Goal: Task Accomplishment & Management: Manage account settings

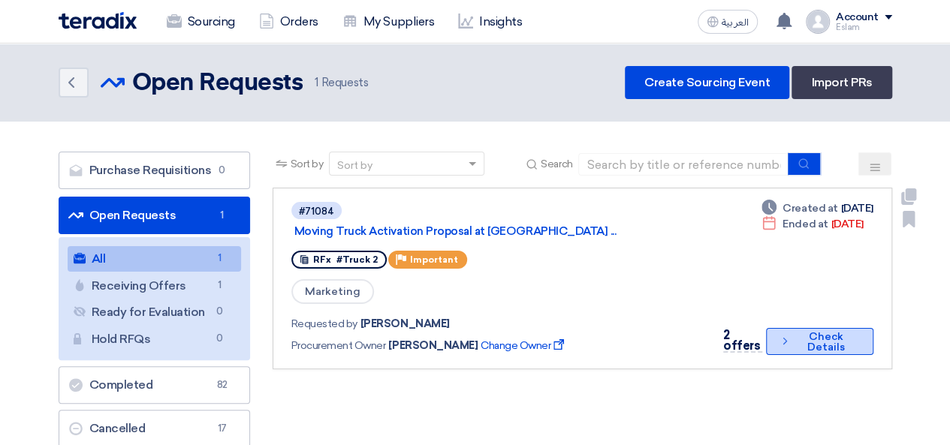
click at [834, 348] on button "Check details Check Details" at bounding box center [819, 341] width 107 height 27
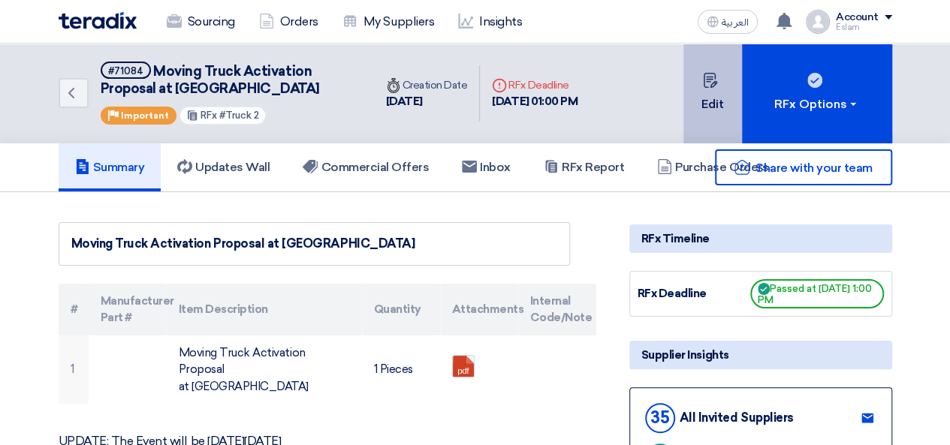
click at [715, 107] on button "Edit" at bounding box center [712, 94] width 59 height 100
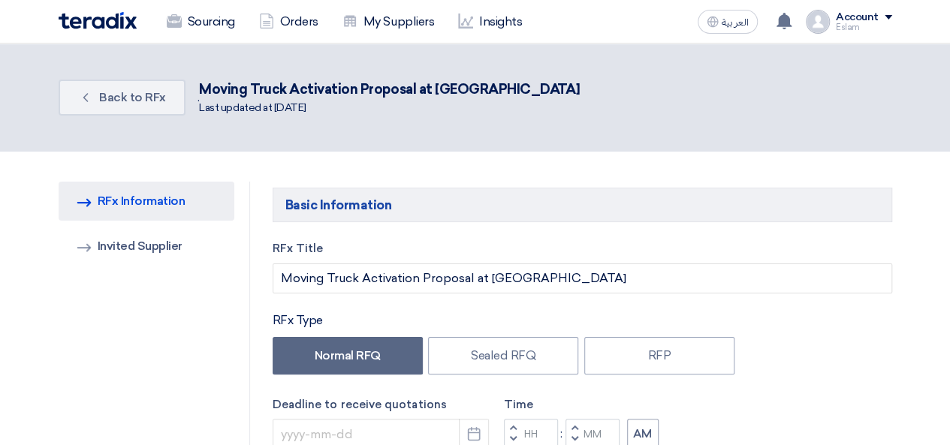
type input "[DATE]"
type input "01"
type input "00"
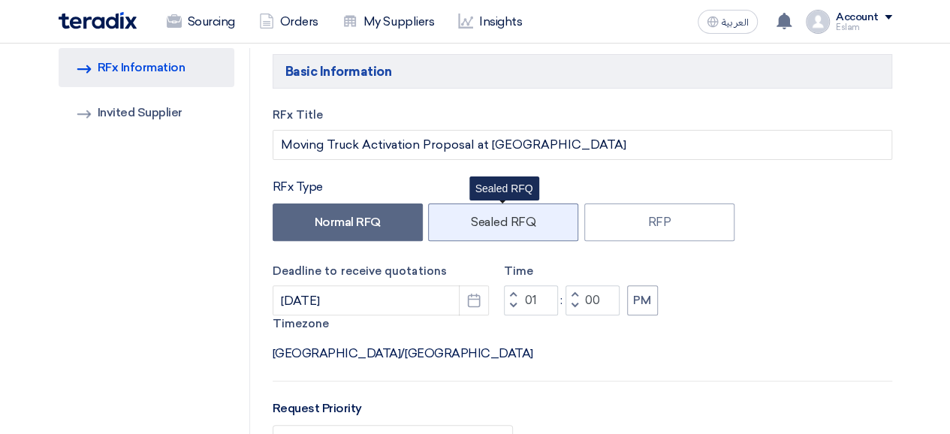
scroll to position [225, 0]
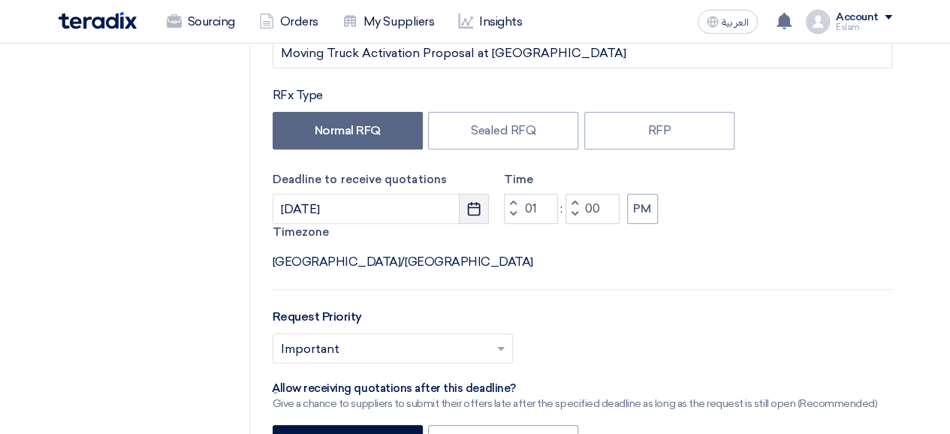
click at [475, 206] on icon "Pick a date" at bounding box center [473, 208] width 15 height 15
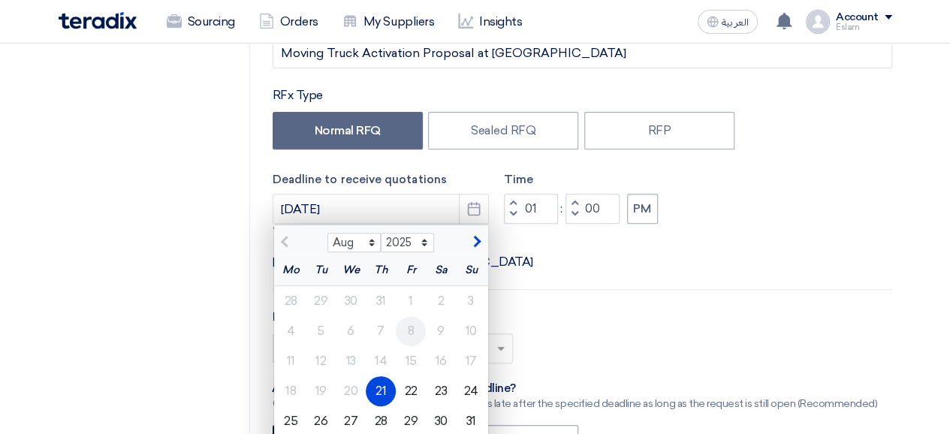
scroll to position [300, 0]
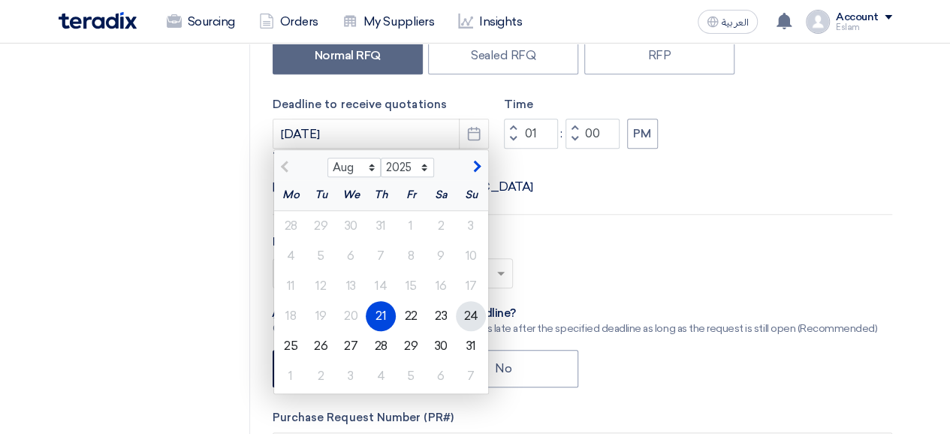
click at [462, 313] on div "24" at bounding box center [471, 316] width 30 height 30
type input "[DATE]"
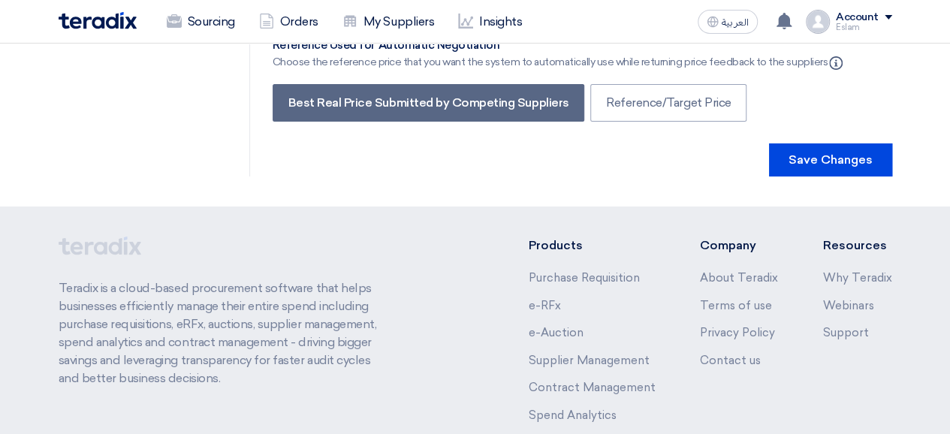
scroll to position [2563, 0]
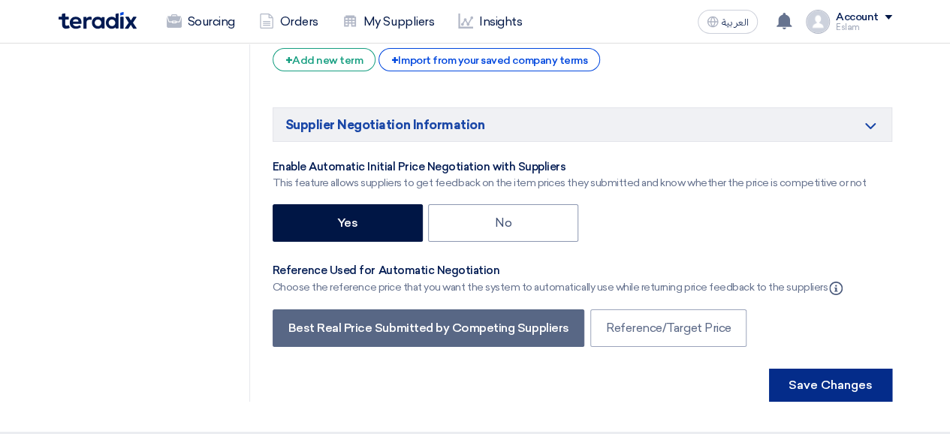
click at [835, 369] on button "Save Changes" at bounding box center [830, 385] width 123 height 33
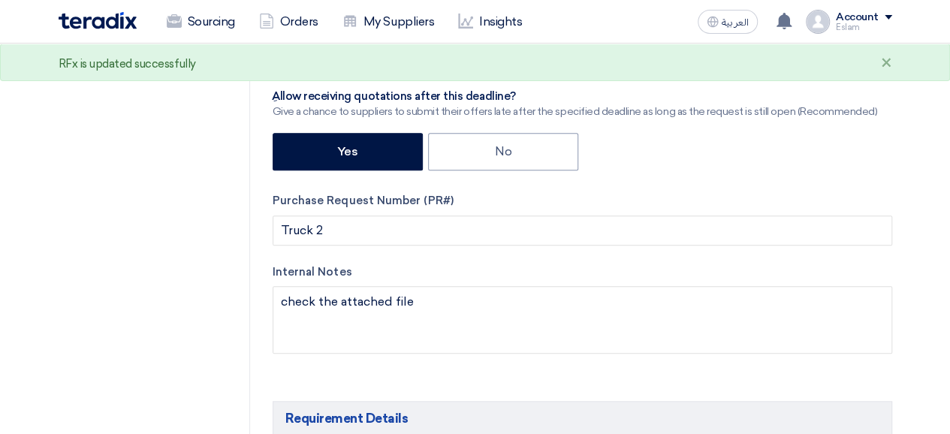
scroll to position [526, 0]
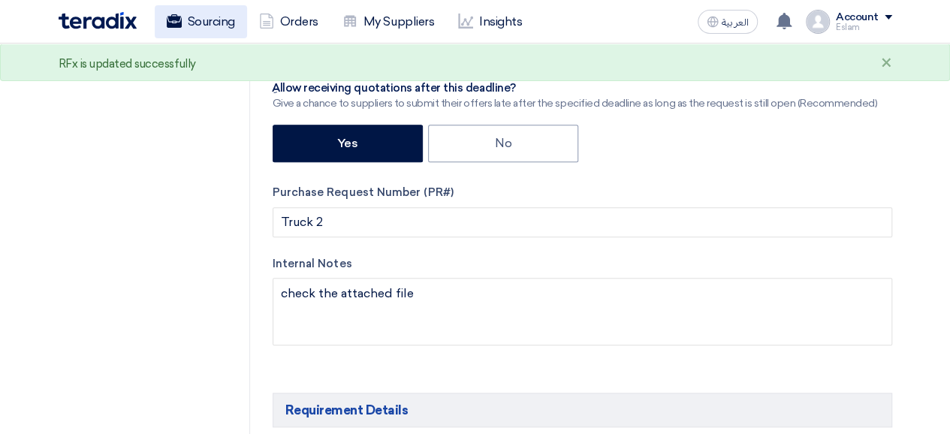
click at [189, 26] on link "Sourcing" at bounding box center [201, 21] width 92 height 33
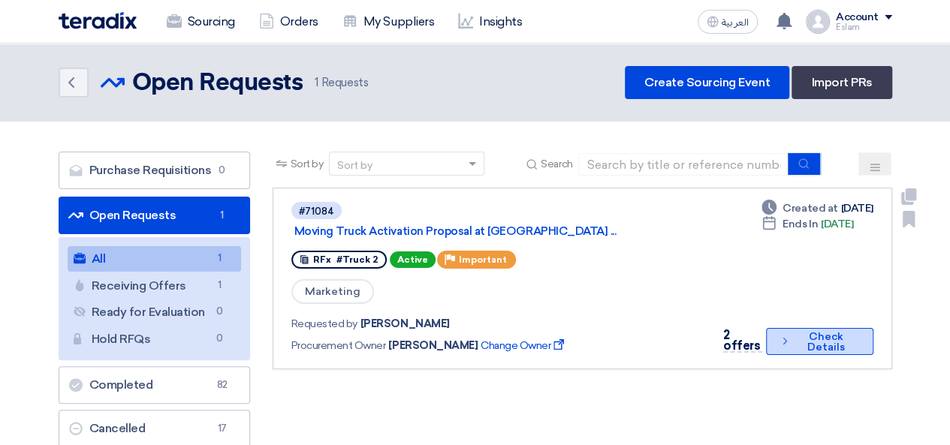
click at [836, 336] on button "Check details Check Details" at bounding box center [819, 341] width 107 height 27
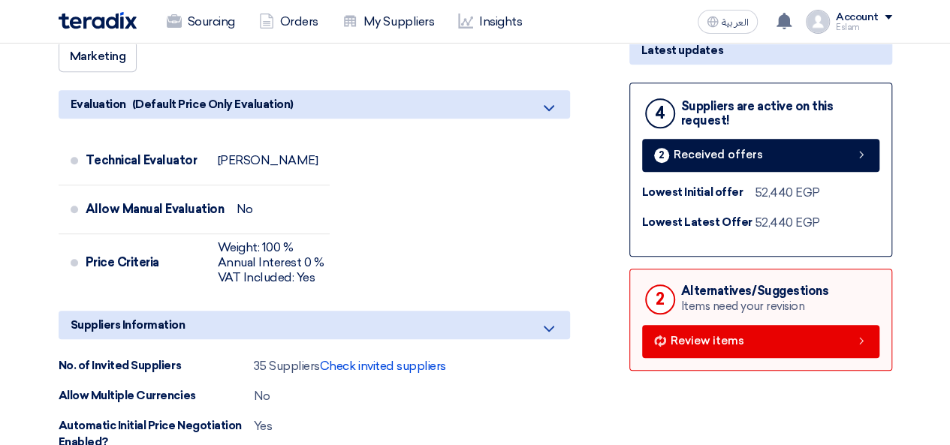
scroll to position [676, 0]
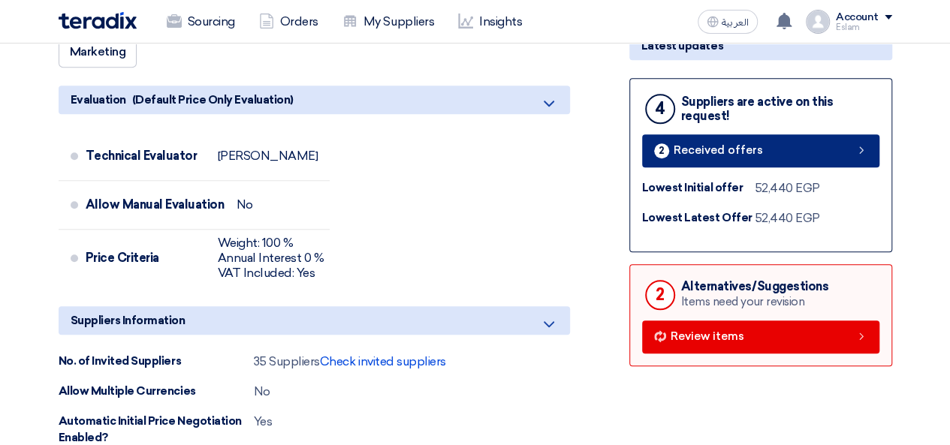
click at [706, 149] on span "Received offers" at bounding box center [717, 150] width 89 height 11
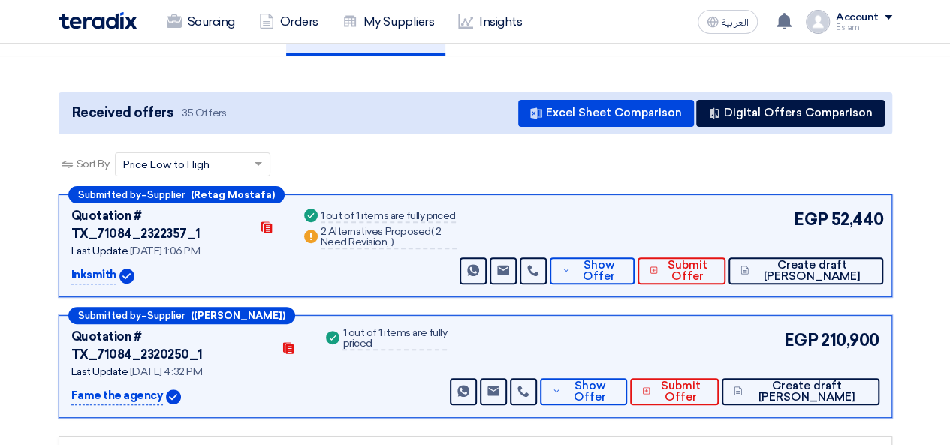
scroll to position [150, 0]
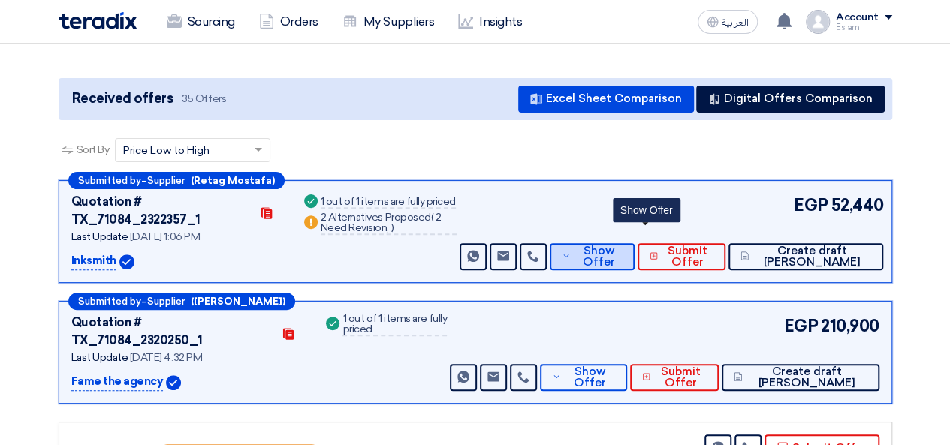
click at [623, 245] on span "Show Offer" at bounding box center [598, 256] width 49 height 23
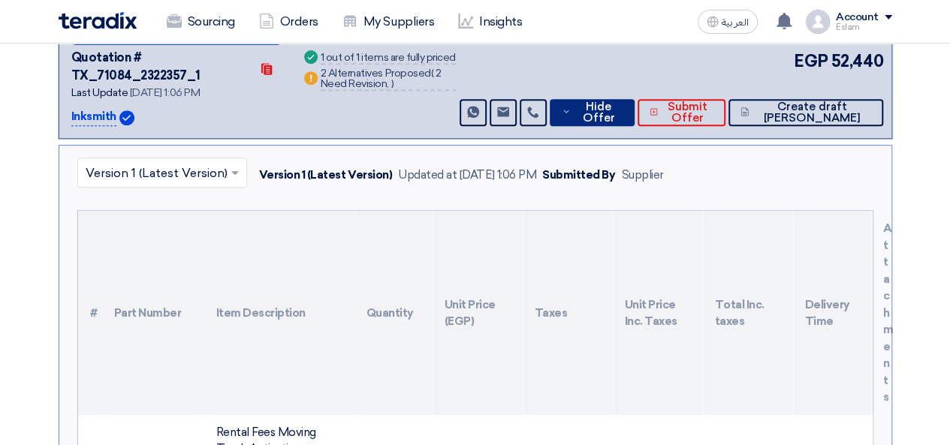
scroll to position [225, 0]
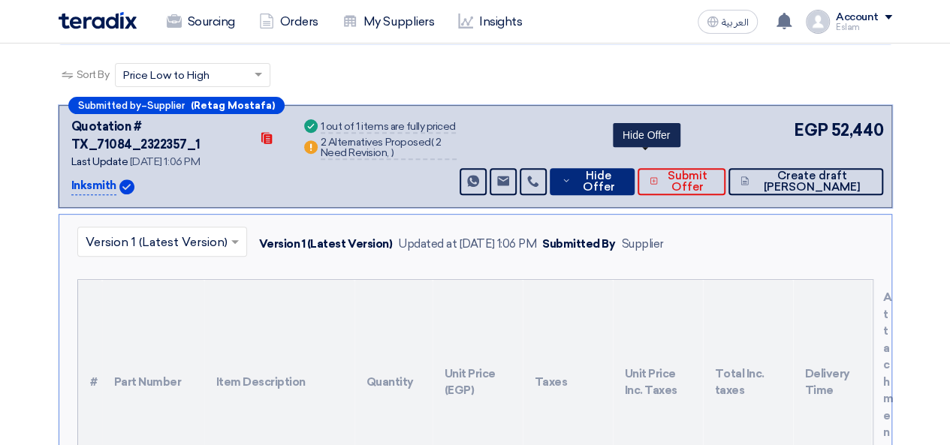
click at [634, 173] on button "Hide Offer" at bounding box center [592, 181] width 85 height 27
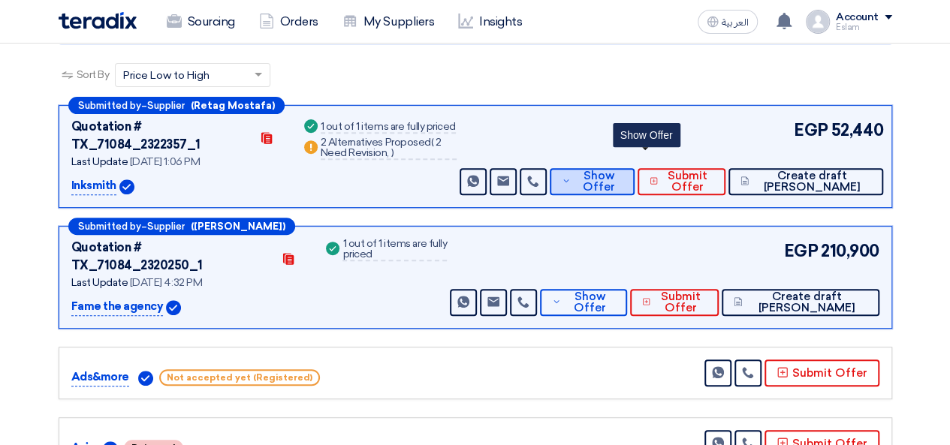
click at [623, 170] on span "Show Offer" at bounding box center [598, 181] width 49 height 23
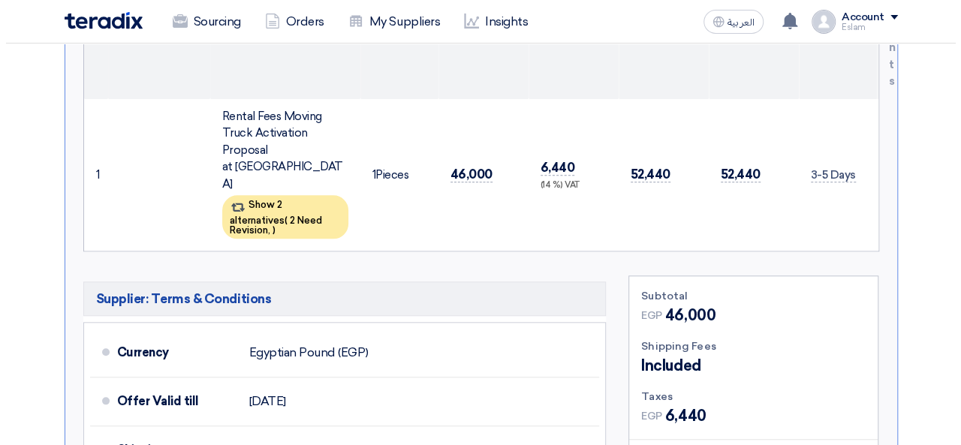
scroll to position [526, 0]
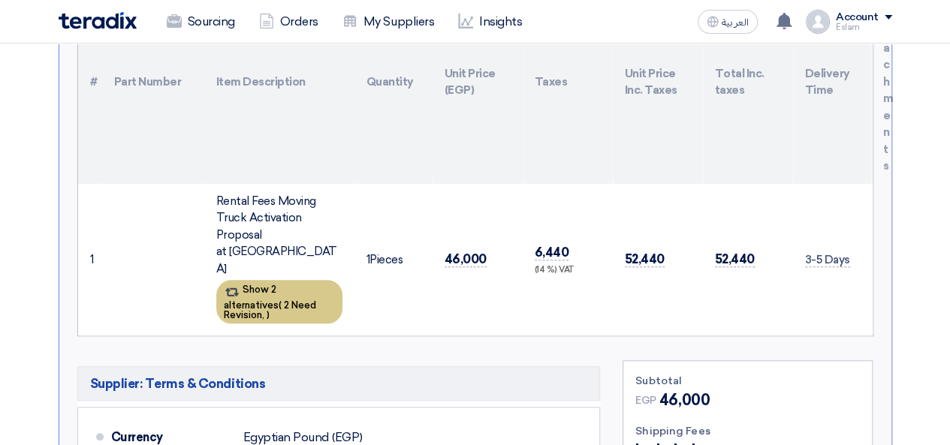
click at [278, 280] on div "Show 2 alternatives ( 2 Need Revision, )" at bounding box center [279, 302] width 126 height 44
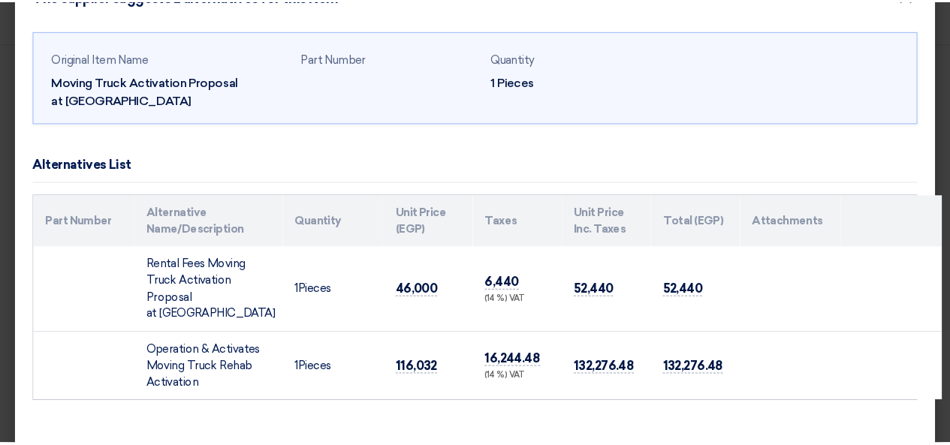
scroll to position [0, 0]
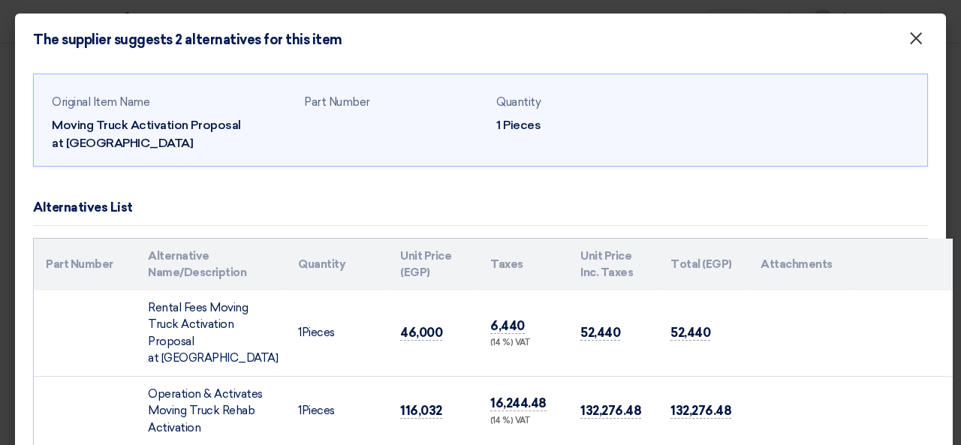
click at [908, 37] on span "×" at bounding box center [915, 42] width 15 height 30
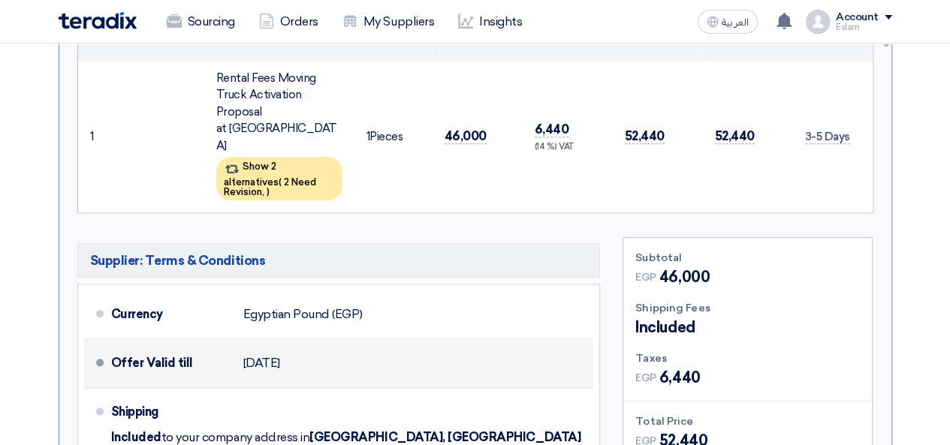
scroll to position [901, 0]
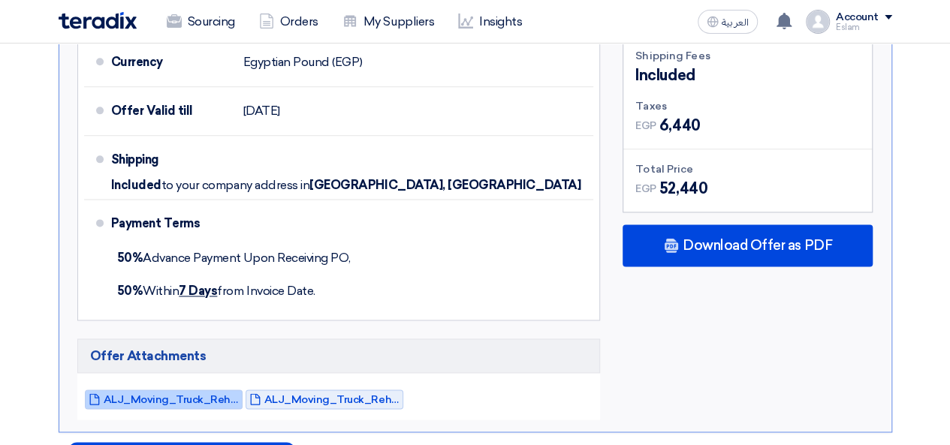
click at [170, 390] on link "ALJ_Moving_Truck_Rehab_Rental_Aug_InkSmith_Temp__1755770671452.pdf" at bounding box center [164, 400] width 158 height 20
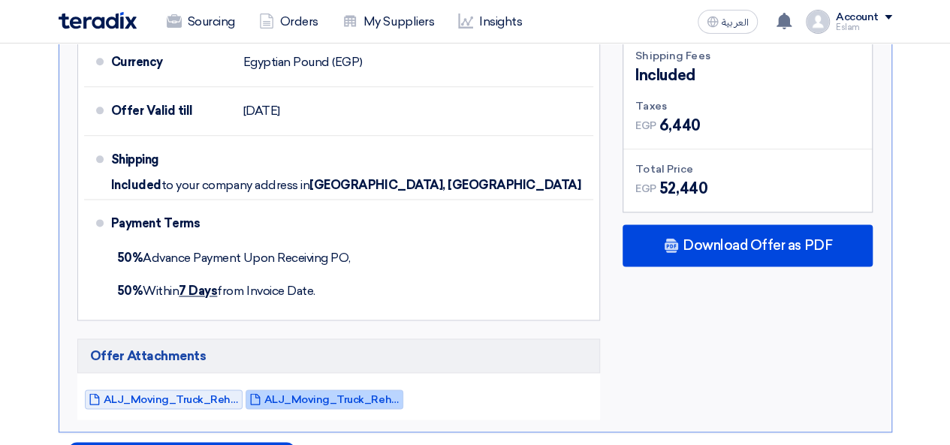
click at [291, 394] on span "ALJ_Moving_Truck_Rehab_Activation_Aug_InkSmith_Temp__1755770671725.pdf" at bounding box center [331, 399] width 135 height 11
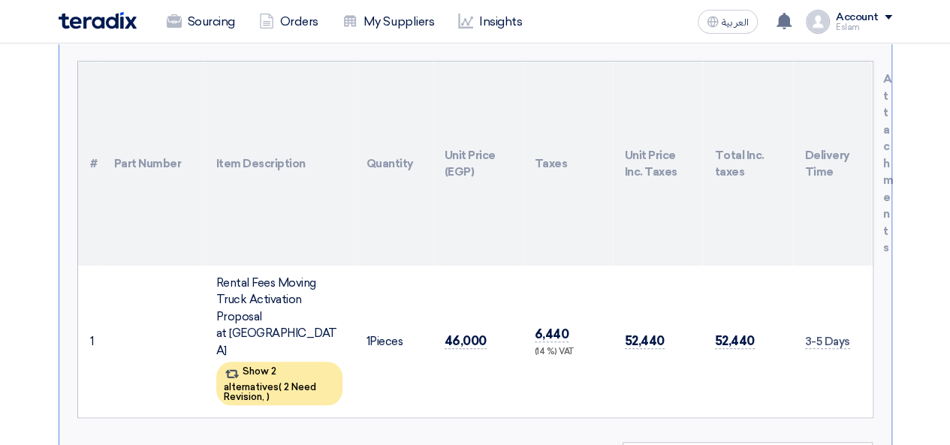
scroll to position [300, 0]
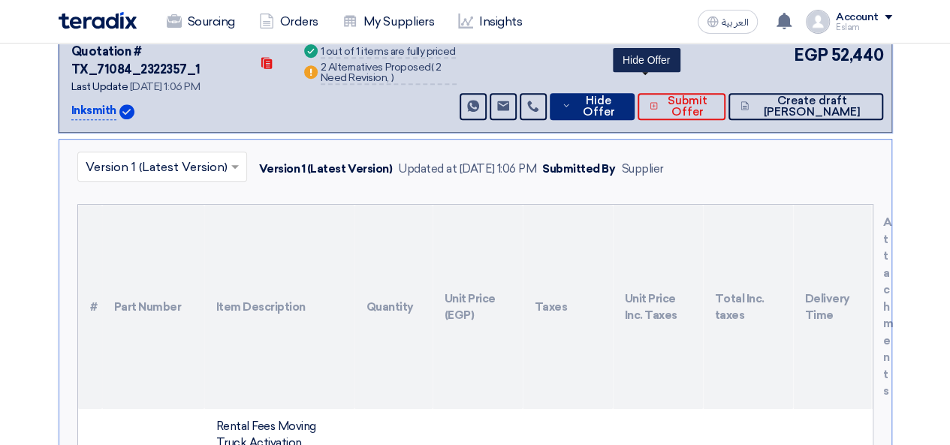
click at [571, 100] on icon at bounding box center [567, 106] width 10 height 12
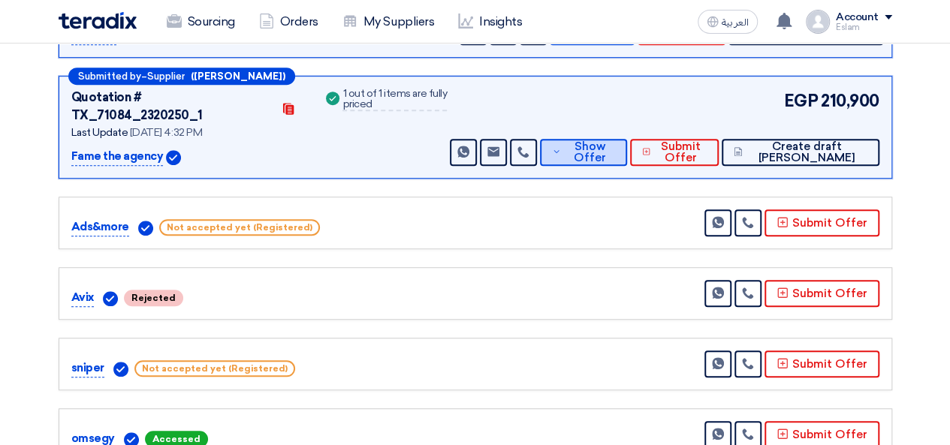
click at [614, 141] on span "Show Offer" at bounding box center [590, 152] width 50 height 23
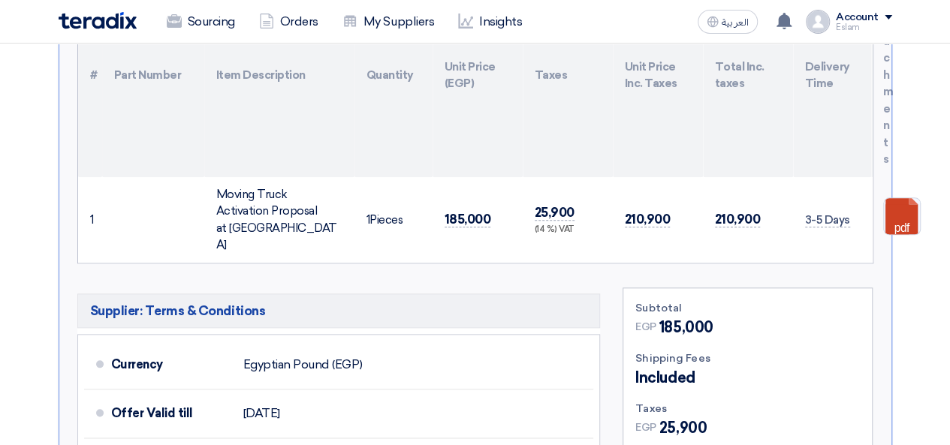
scroll to position [601, 0]
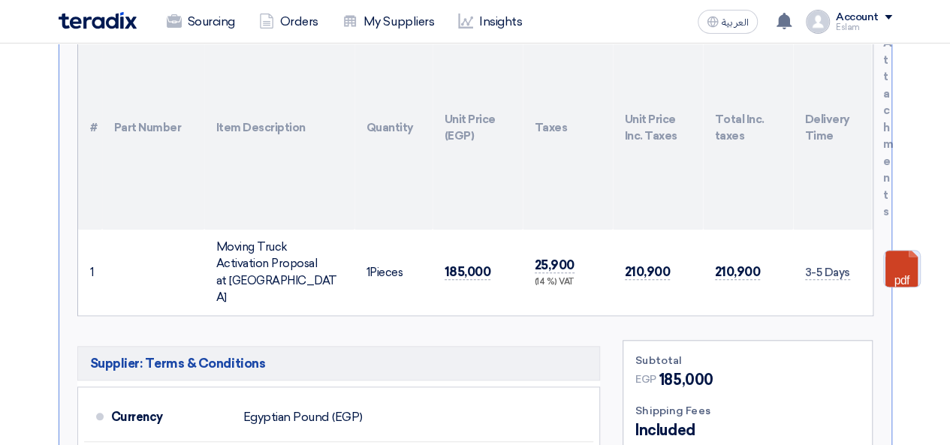
click at [887, 251] on link at bounding box center [944, 296] width 120 height 90
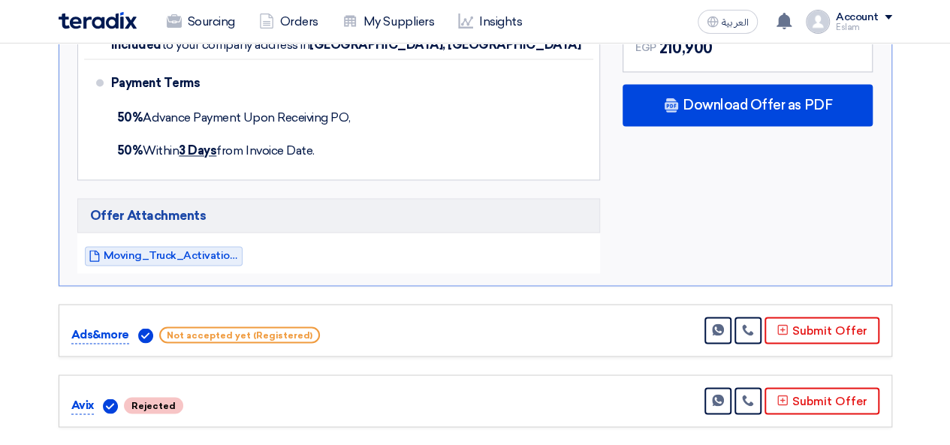
scroll to position [1126, 0]
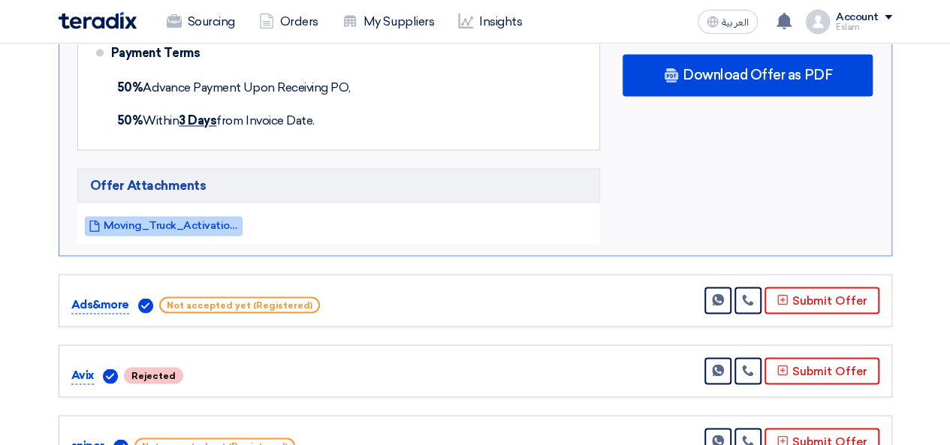
click at [225, 220] on span "Moving_Truck_Activation_Proposal__1755696714433.pdf" at bounding box center [171, 225] width 135 height 11
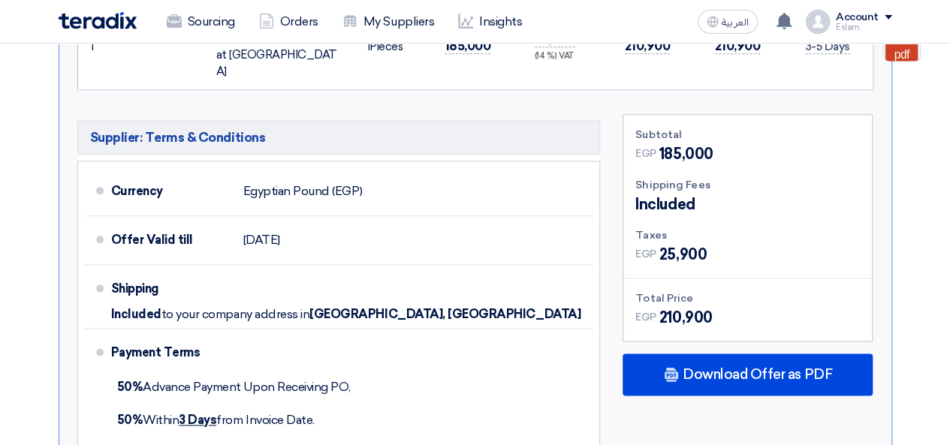
scroll to position [826, 0]
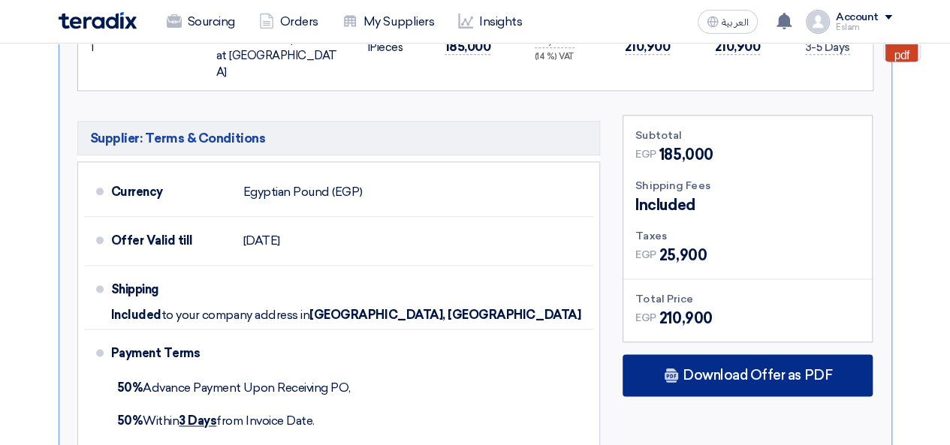
click at [711, 354] on div "Download Offer as PDF" at bounding box center [747, 375] width 250 height 42
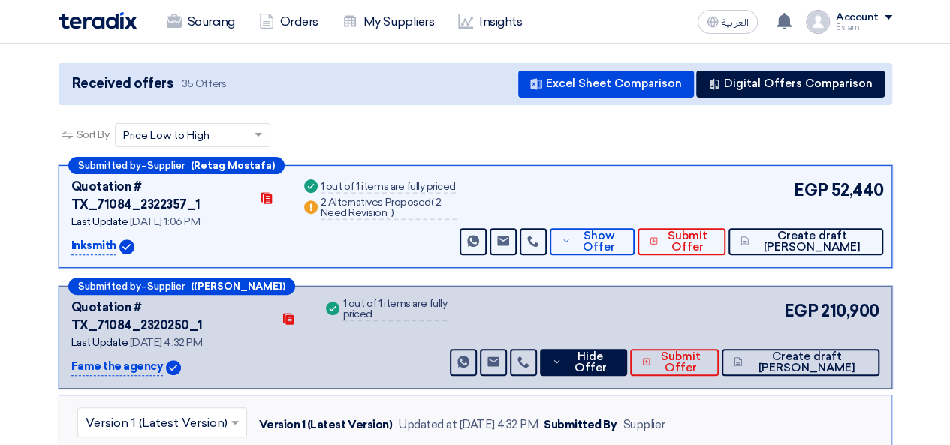
scroll to position [150, 0]
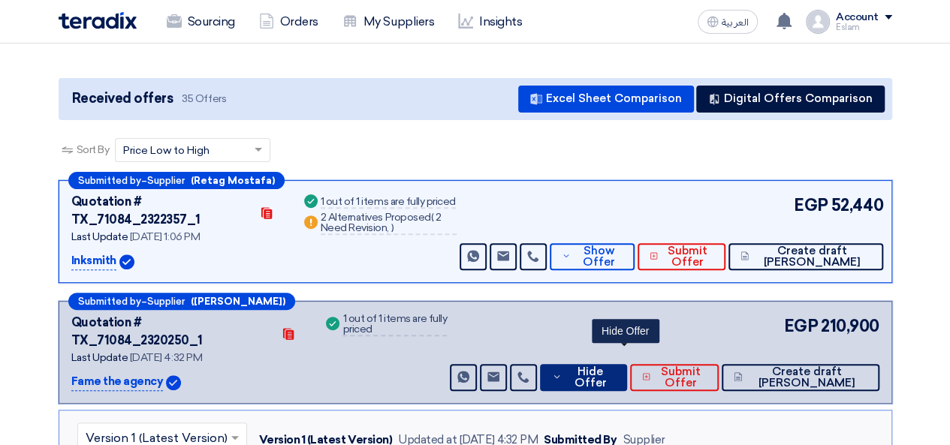
click at [614, 366] on span "Hide Offer" at bounding box center [589, 377] width 49 height 23
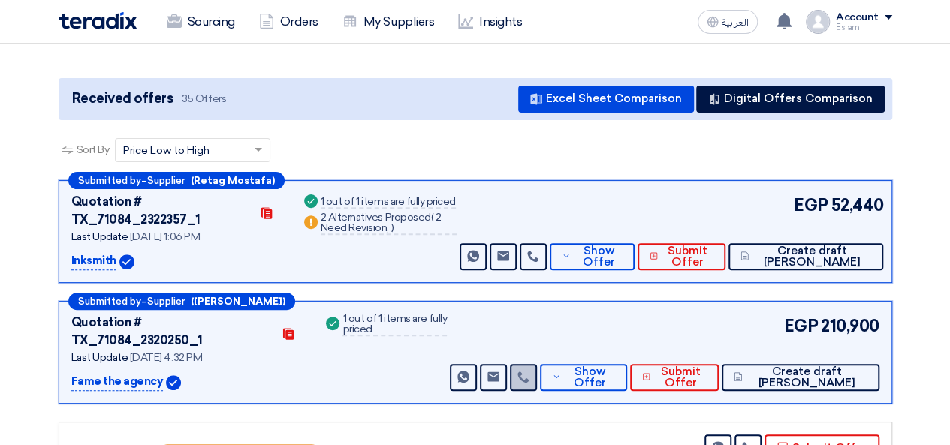
click at [529, 371] on icon at bounding box center [523, 377] width 12 height 12
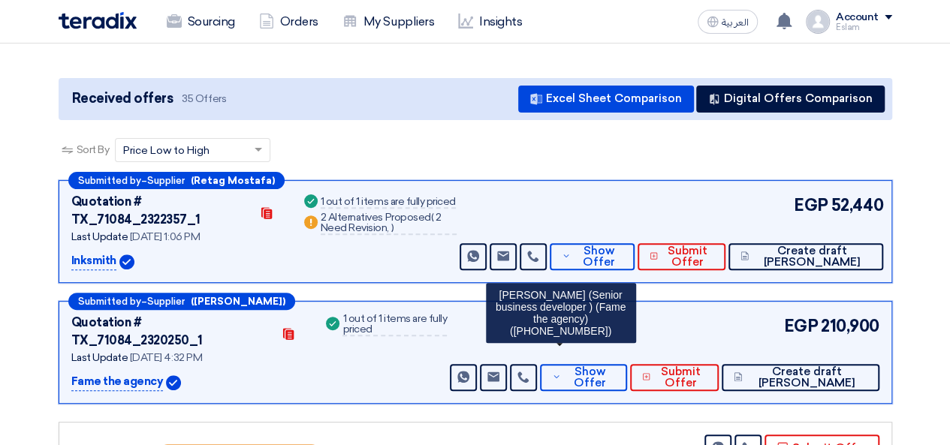
drag, startPoint x: 530, startPoint y: 312, endPoint x: 603, endPoint y: 312, distance: 72.8
click at [603, 312] on div "[PERSON_NAME] (Senior business developer ) (Fame the agency) ([PHONE_NUMBER])" at bounding box center [561, 313] width 150 height 60
copy div "201014020162)"
drag, startPoint x: 507, startPoint y: 275, endPoint x: 577, endPoint y: 274, distance: 69.1
click at [577, 283] on div "[PERSON_NAME] (Senior business developer ) (Fame the agency) ([PHONE_NUMBER])" at bounding box center [561, 313] width 150 height 60
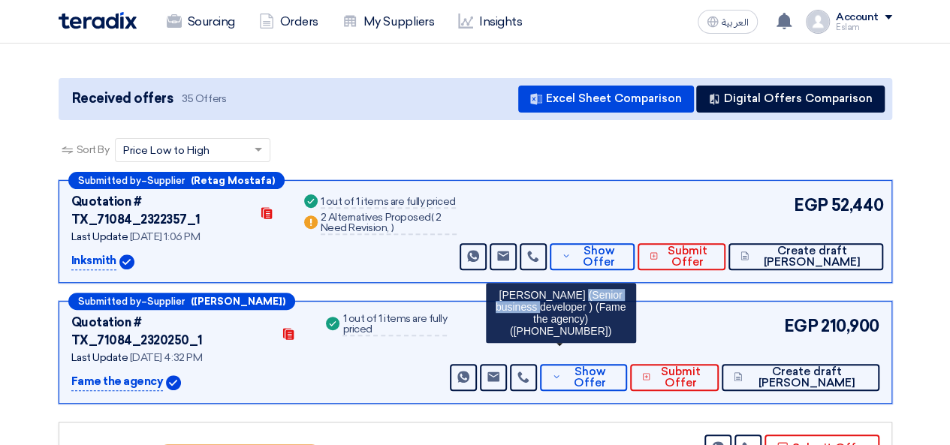
copy div "[PERSON_NAME]"
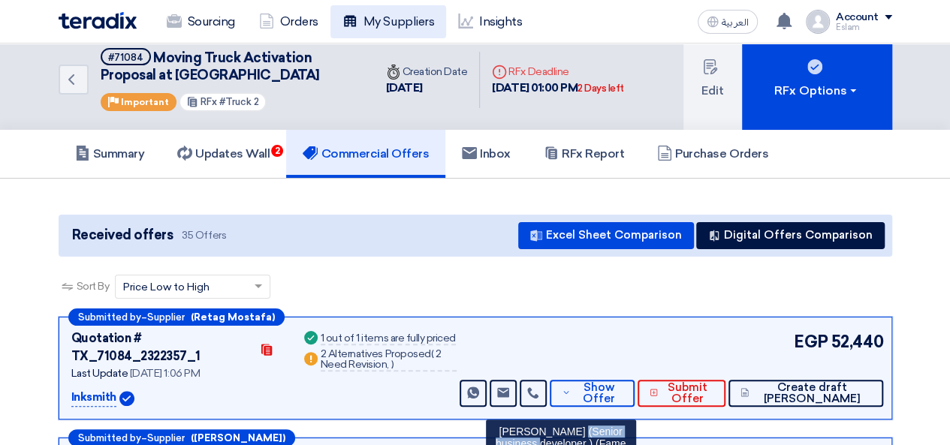
scroll to position [0, 0]
